Goal: Information Seeking & Learning: Learn about a topic

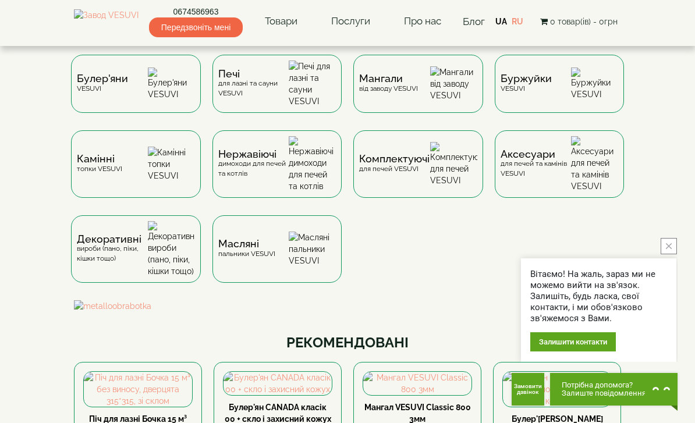
click at [173, 97] on img at bounding box center [171, 84] width 47 height 33
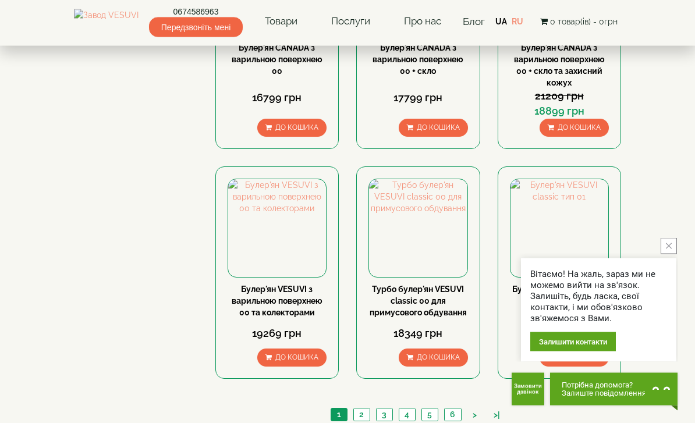
scroll to position [1154, 0]
click at [673, 254] on button "close button" at bounding box center [668, 246] width 16 height 16
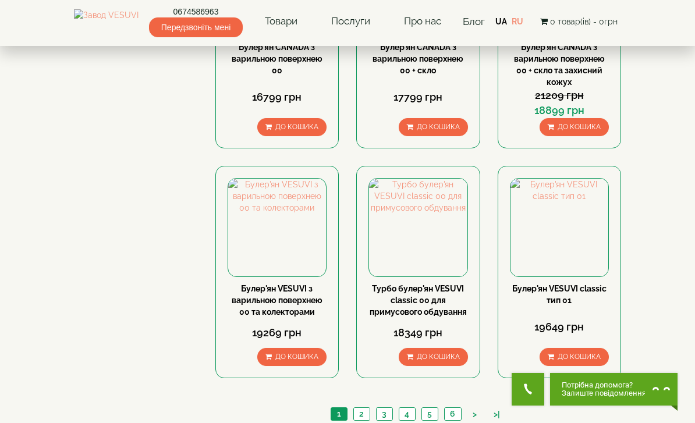
click at [361, 408] on link "2" at bounding box center [361, 414] width 16 height 12
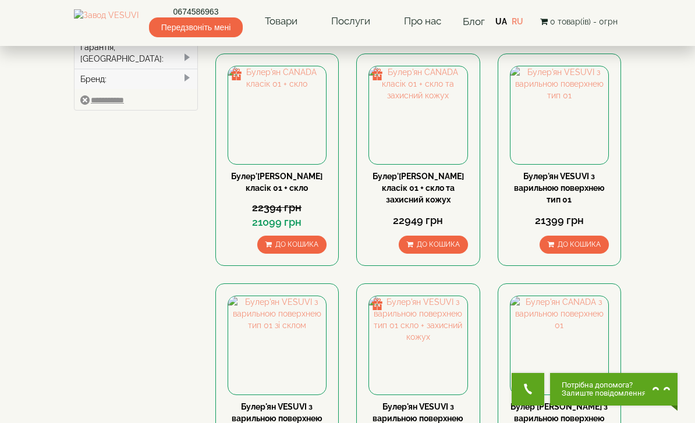
scroll to position [540, 0]
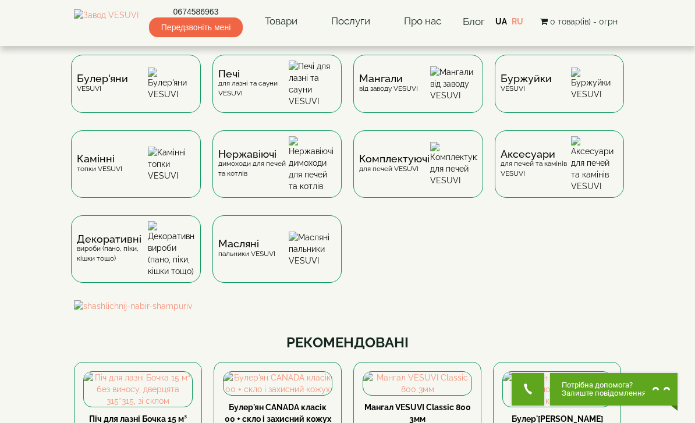
click at [145, 152] on div "Камінні топки VESUVI" at bounding box center [136, 164] width 130 height 68
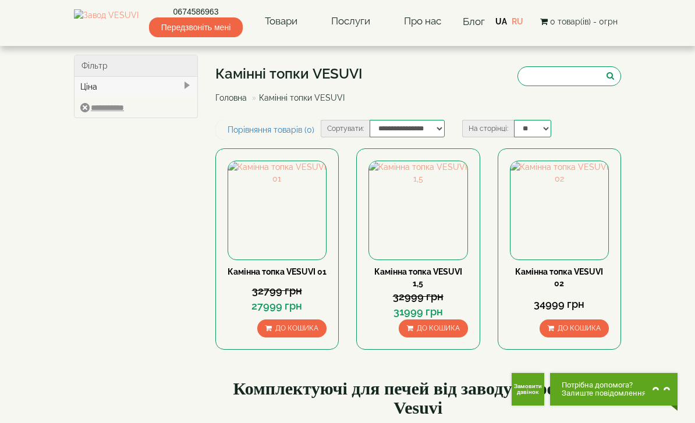
click at [275, 225] on img at bounding box center [277, 210] width 98 height 98
